Goal: Task Accomplishment & Management: Manage account settings

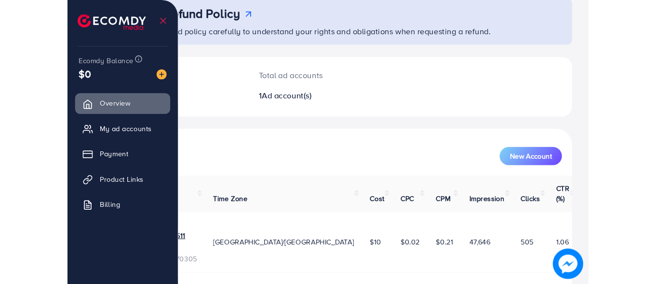
scroll to position [48, 0]
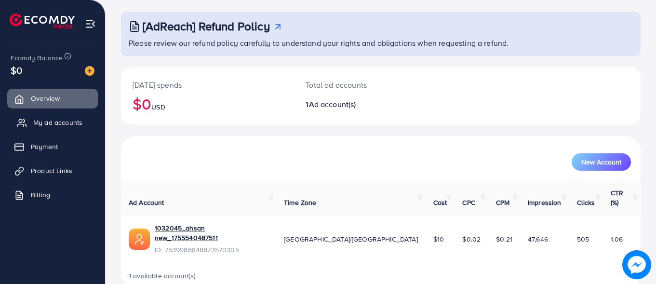
click at [55, 125] on span "My ad accounts" at bounding box center [57, 123] width 49 height 10
click at [62, 122] on span "My ad accounts" at bounding box center [57, 123] width 49 height 10
click at [44, 133] on ul "Overview My ad accounts Payment Product Links Billing" at bounding box center [52, 150] width 105 height 130
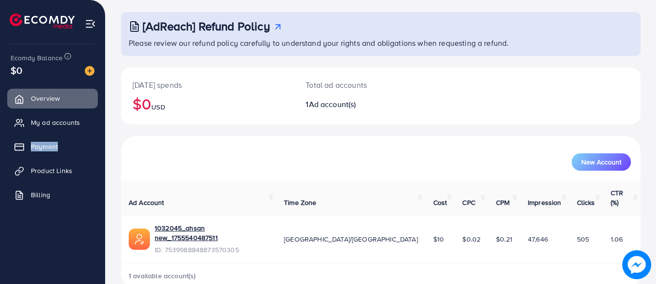
click at [44, 133] on ul "Overview My ad accounts Payment Product Links Billing" at bounding box center [52, 150] width 105 height 130
drag, startPoint x: 44, startPoint y: 133, endPoint x: 52, endPoint y: 161, distance: 28.4
click at [52, 161] on ul "Overview My ad accounts Payment Product Links Billing" at bounding box center [52, 150] width 105 height 130
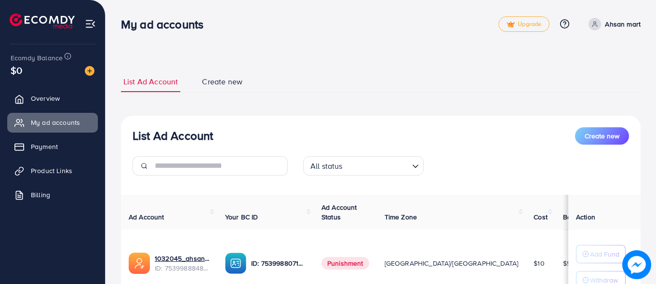
click at [54, 134] on ul "Overview My ad accounts Payment Product Links Billing" at bounding box center [52, 150] width 105 height 130
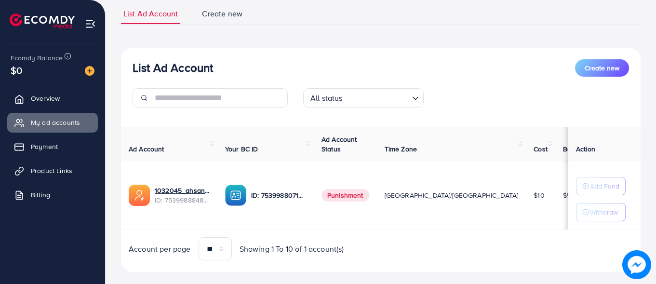
scroll to position [67, 0]
drag, startPoint x: 360, startPoint y: 194, endPoint x: 411, endPoint y: 205, distance: 51.8
click at [411, 205] on tr "1032045_ahsan new_1755540487511 ID: 7539988848873570305 ID: 7539988071090028551…" at bounding box center [395, 196] width 548 height 68
click at [411, 205] on td "[GEOGRAPHIC_DATA]/[GEOGRAPHIC_DATA]" at bounding box center [451, 196] width 149 height 68
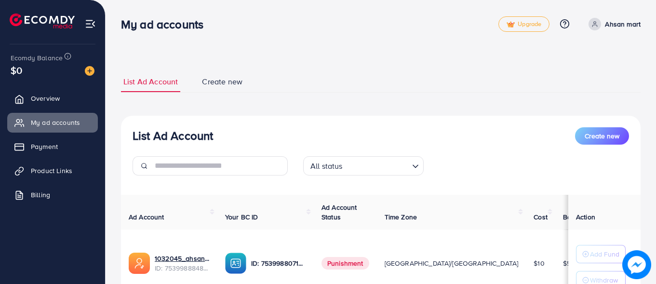
scroll to position [83, 0]
